Goal: Task Accomplishment & Management: Manage account settings

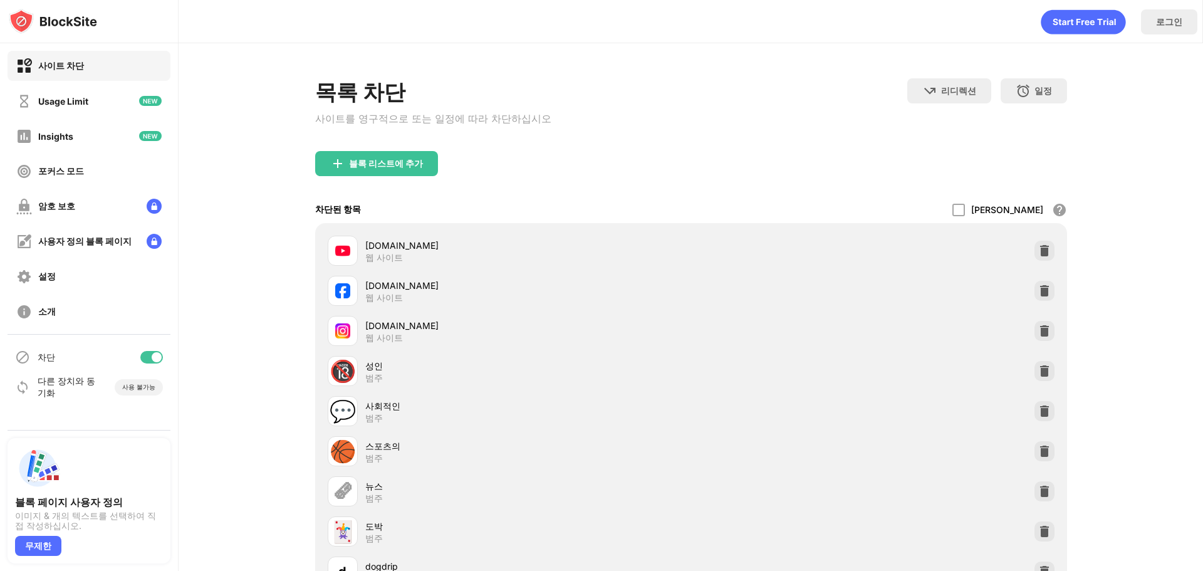
click at [157, 353] on div at bounding box center [157, 357] width 10 height 10
